Goal: Information Seeking & Learning: Learn about a topic

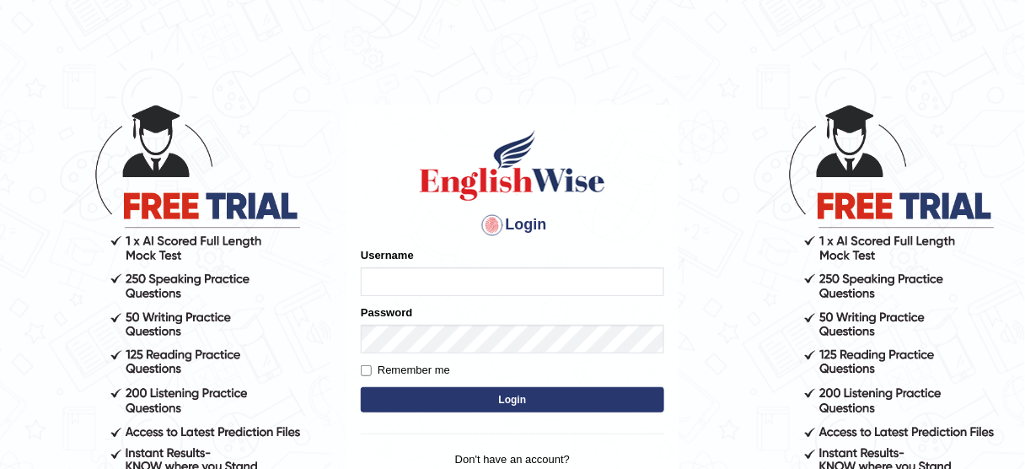
type input "susmitas_parramatta"
click at [508, 402] on button "Login" at bounding box center [513, 399] width 304 height 25
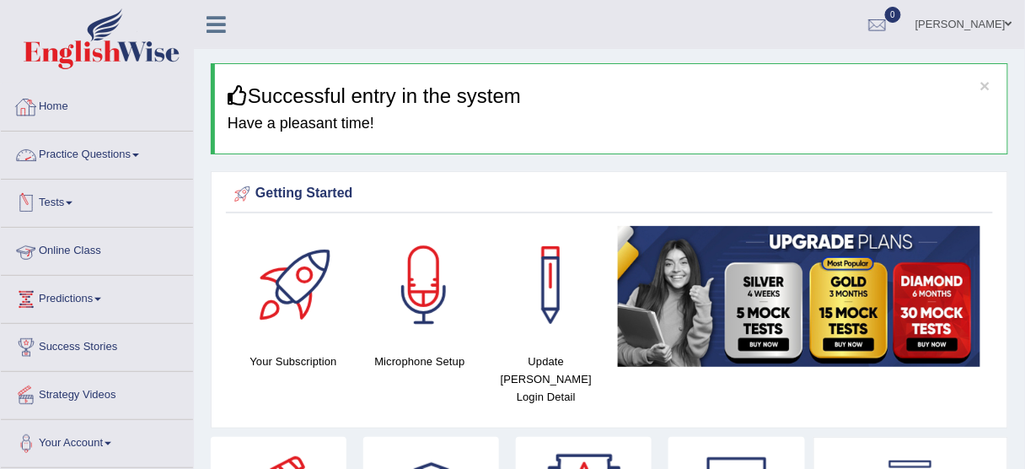
click at [76, 148] on link "Practice Questions" at bounding box center [97, 153] width 192 height 42
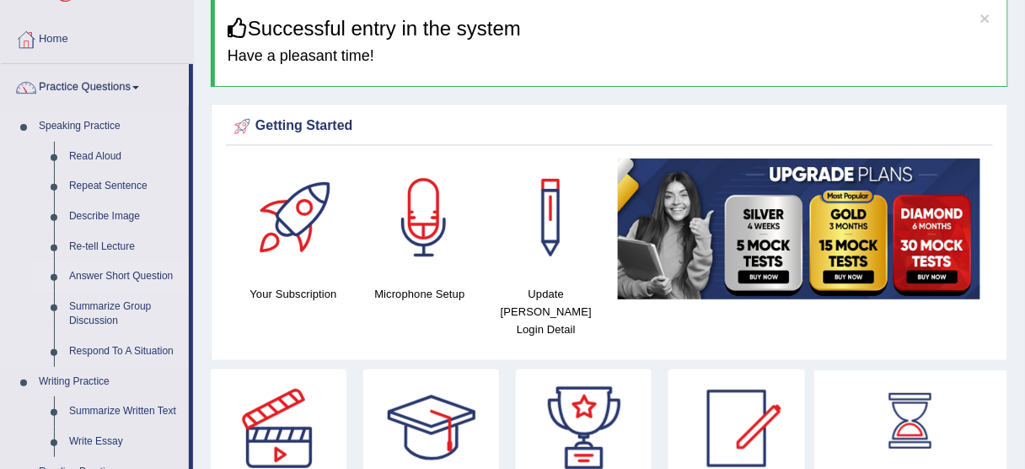
scroll to position [135, 0]
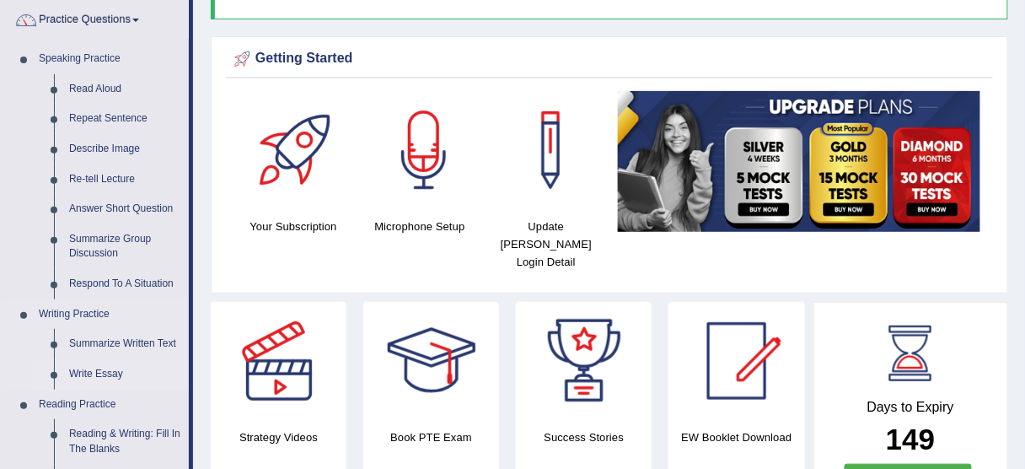
click at [101, 377] on link "Write Essay" at bounding box center [125, 374] width 127 height 30
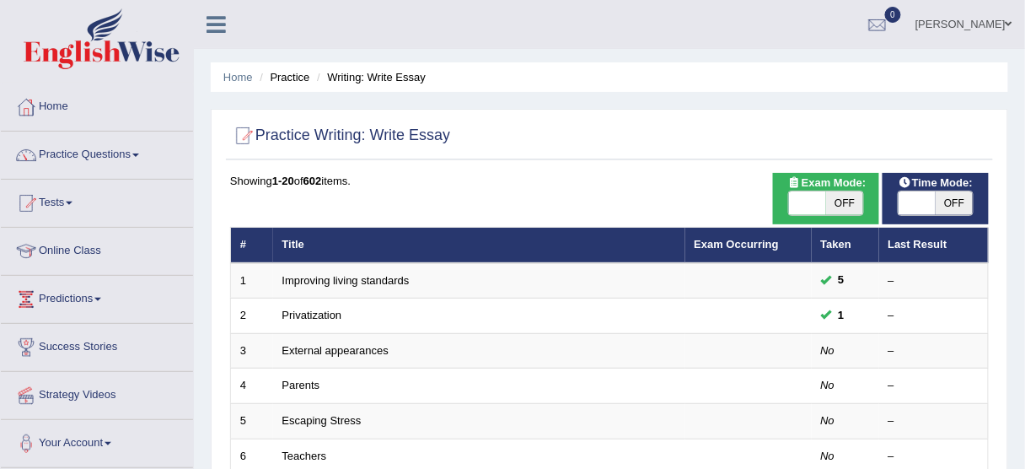
click at [456, 173] on div "Showing 1-20 of 602 items." at bounding box center [609, 181] width 759 height 16
click at [792, 203] on span at bounding box center [807, 203] width 37 height 24
click at [803, 205] on span at bounding box center [807, 203] width 37 height 24
checkbox input "true"
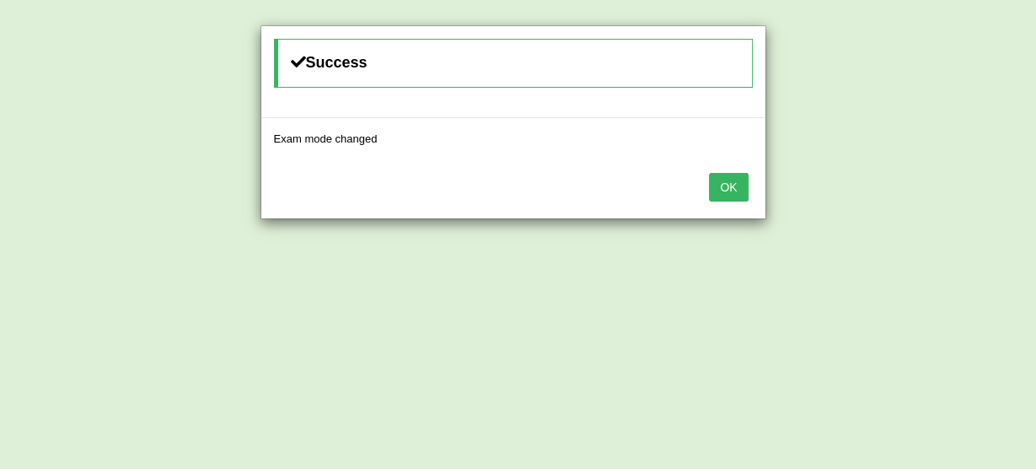
click at [732, 185] on button "OK" at bounding box center [728, 187] width 39 height 29
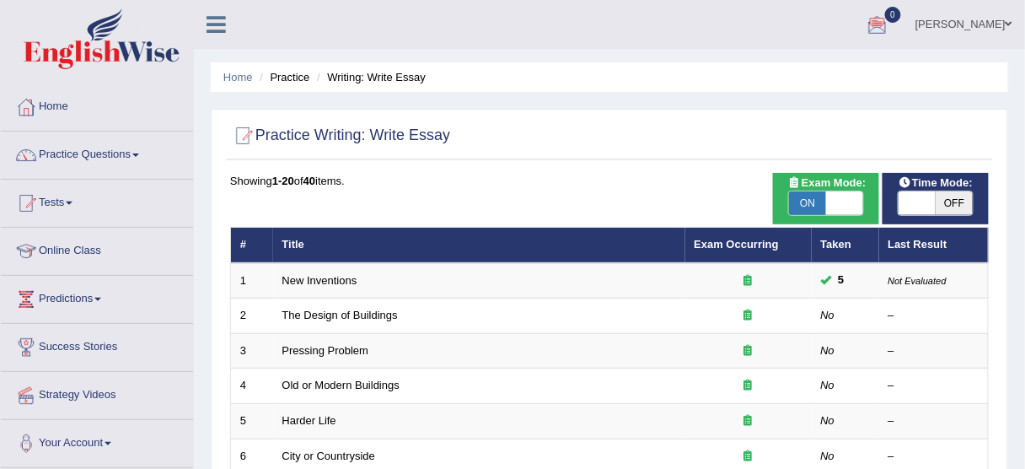
click at [915, 205] on span at bounding box center [917, 203] width 37 height 24
checkbox input "true"
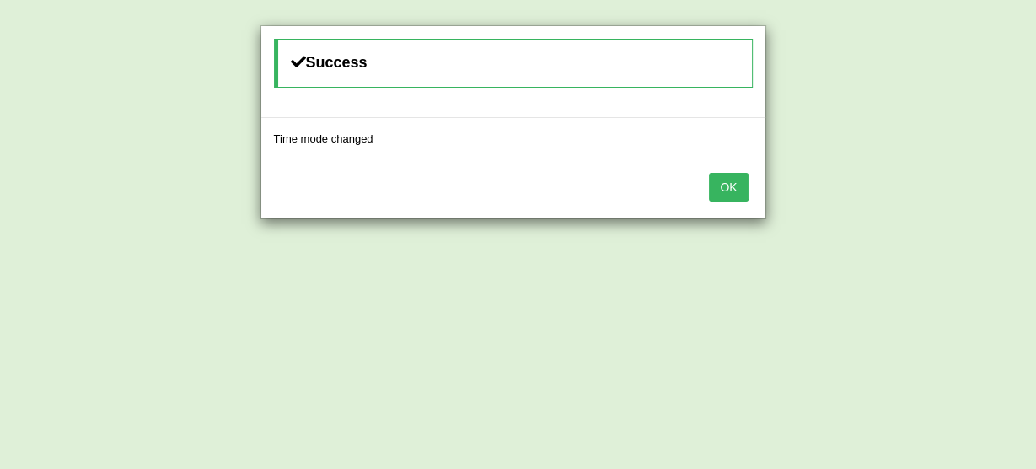
click at [738, 184] on button "OK" at bounding box center [728, 187] width 39 height 29
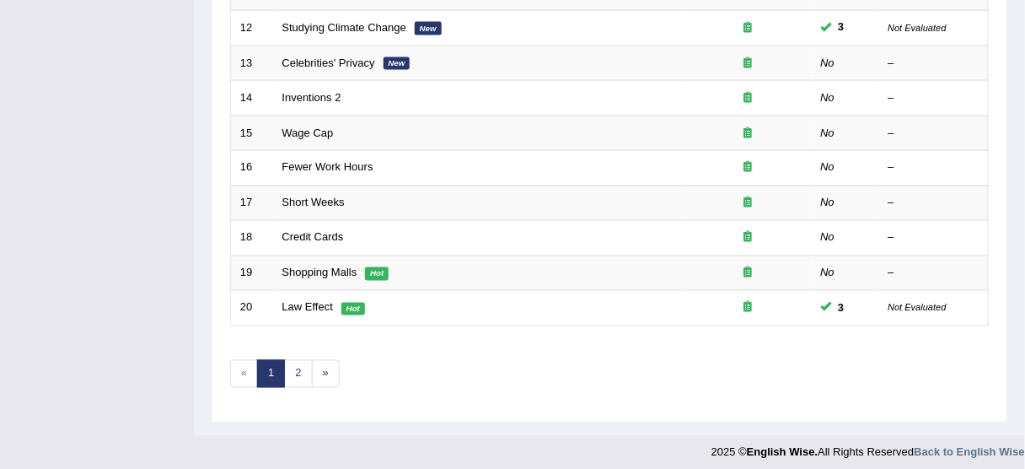
scroll to position [640, 0]
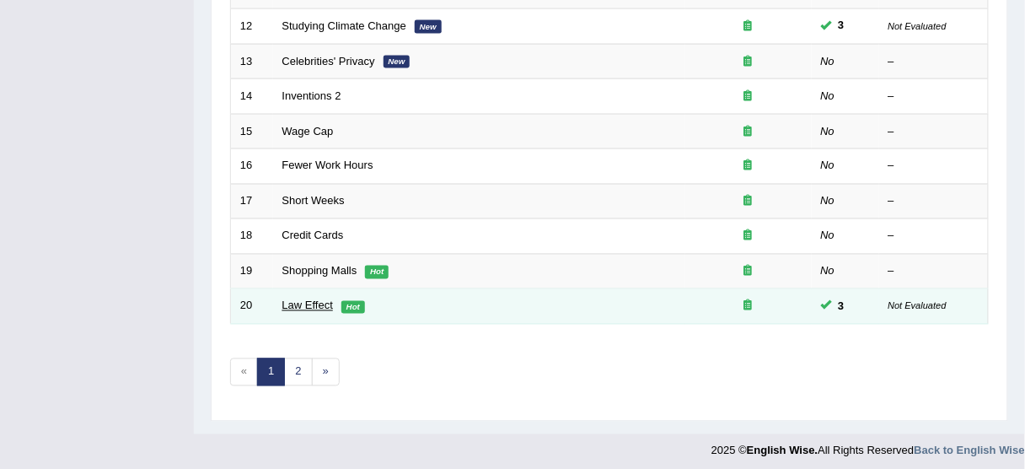
click at [317, 302] on link "Law Effect" at bounding box center [307, 305] width 51 height 13
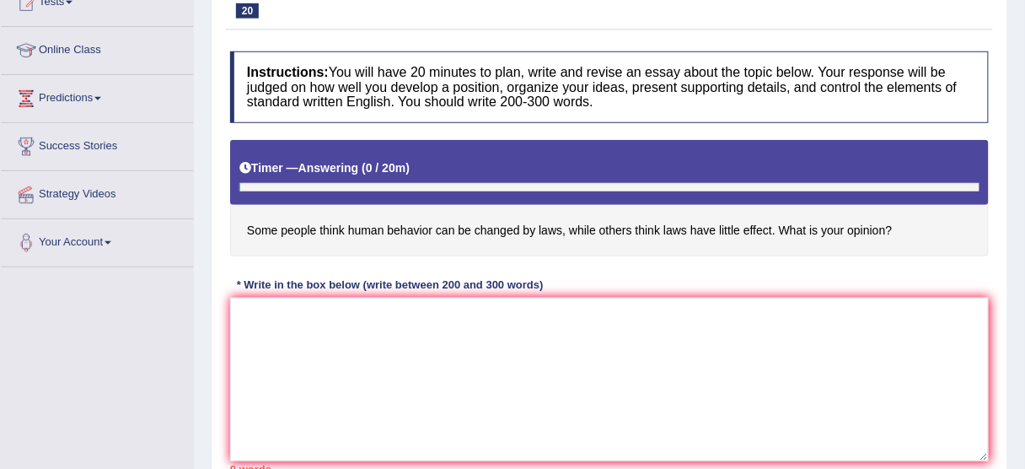
scroll to position [202, 0]
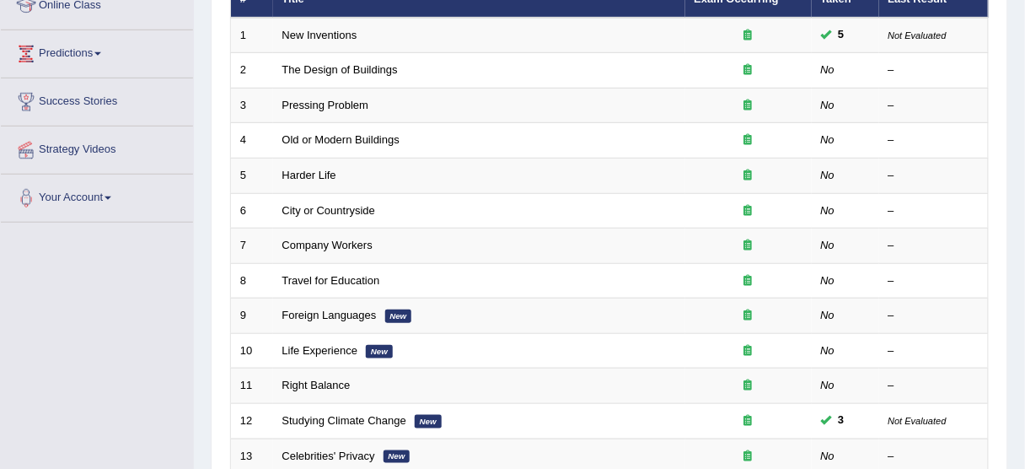
scroll to position [100, 0]
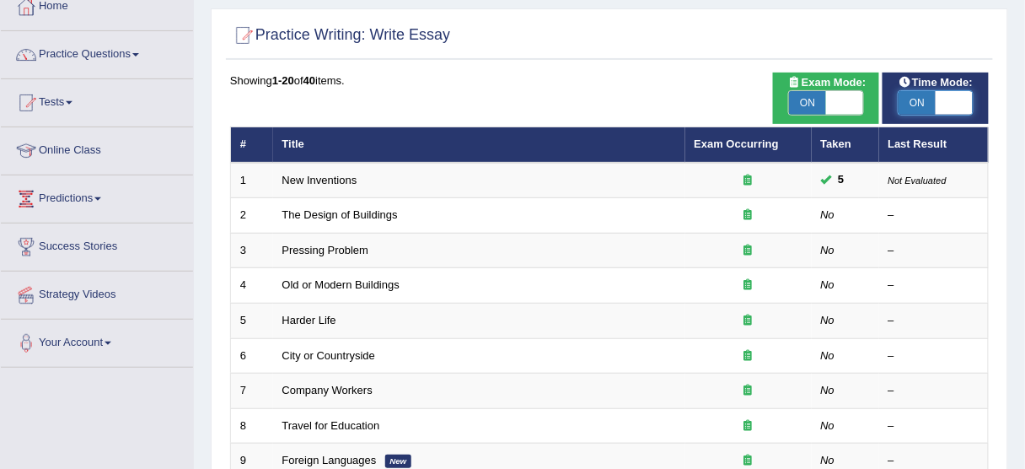
click at [950, 95] on span at bounding box center [954, 103] width 37 height 24
checkbox input "false"
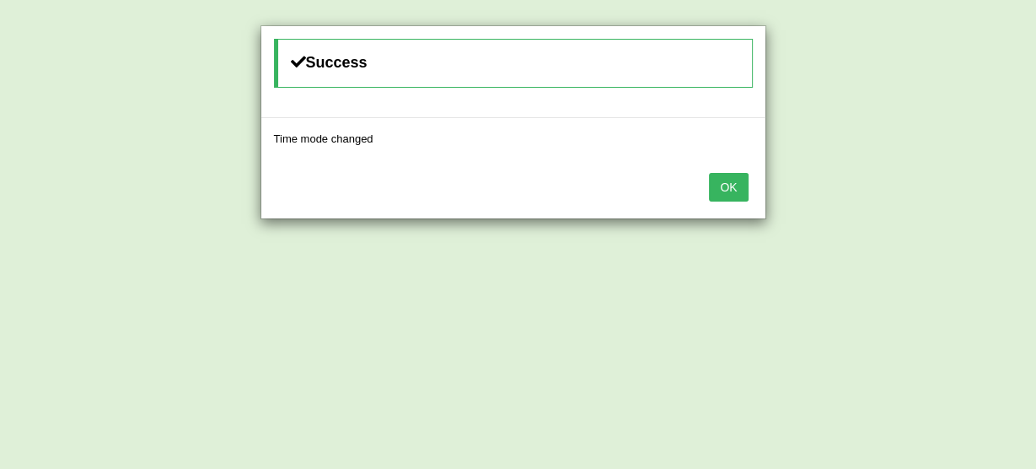
click at [722, 178] on button "OK" at bounding box center [728, 187] width 39 height 29
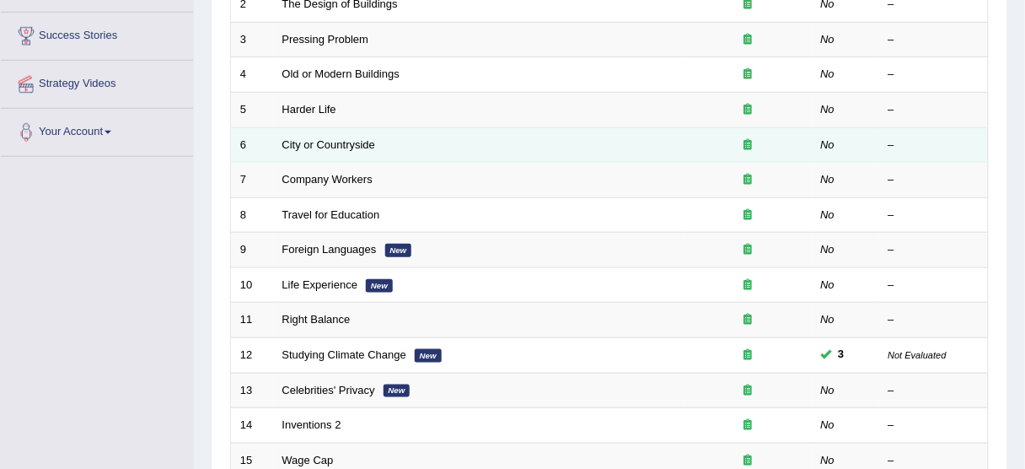
scroll to position [573, 0]
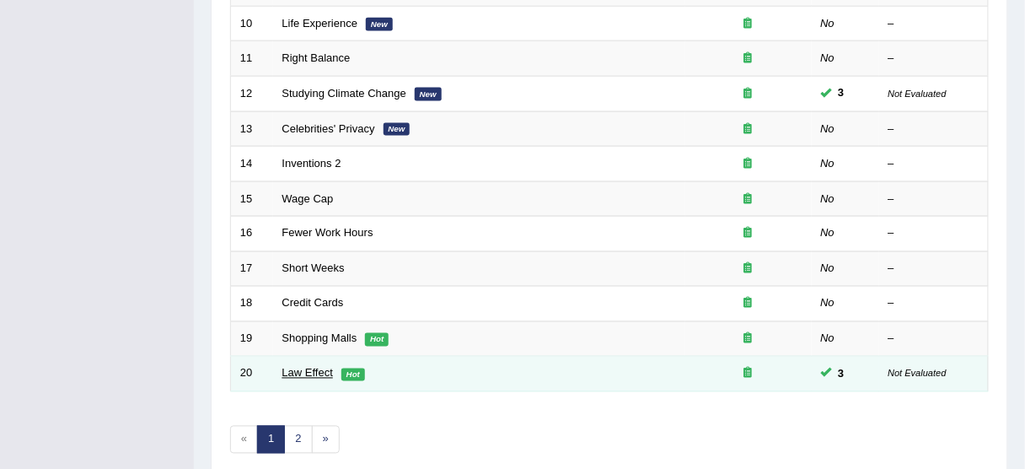
click at [286, 368] on link "Law Effect" at bounding box center [307, 373] width 51 height 13
